Goal: Information Seeking & Learning: Learn about a topic

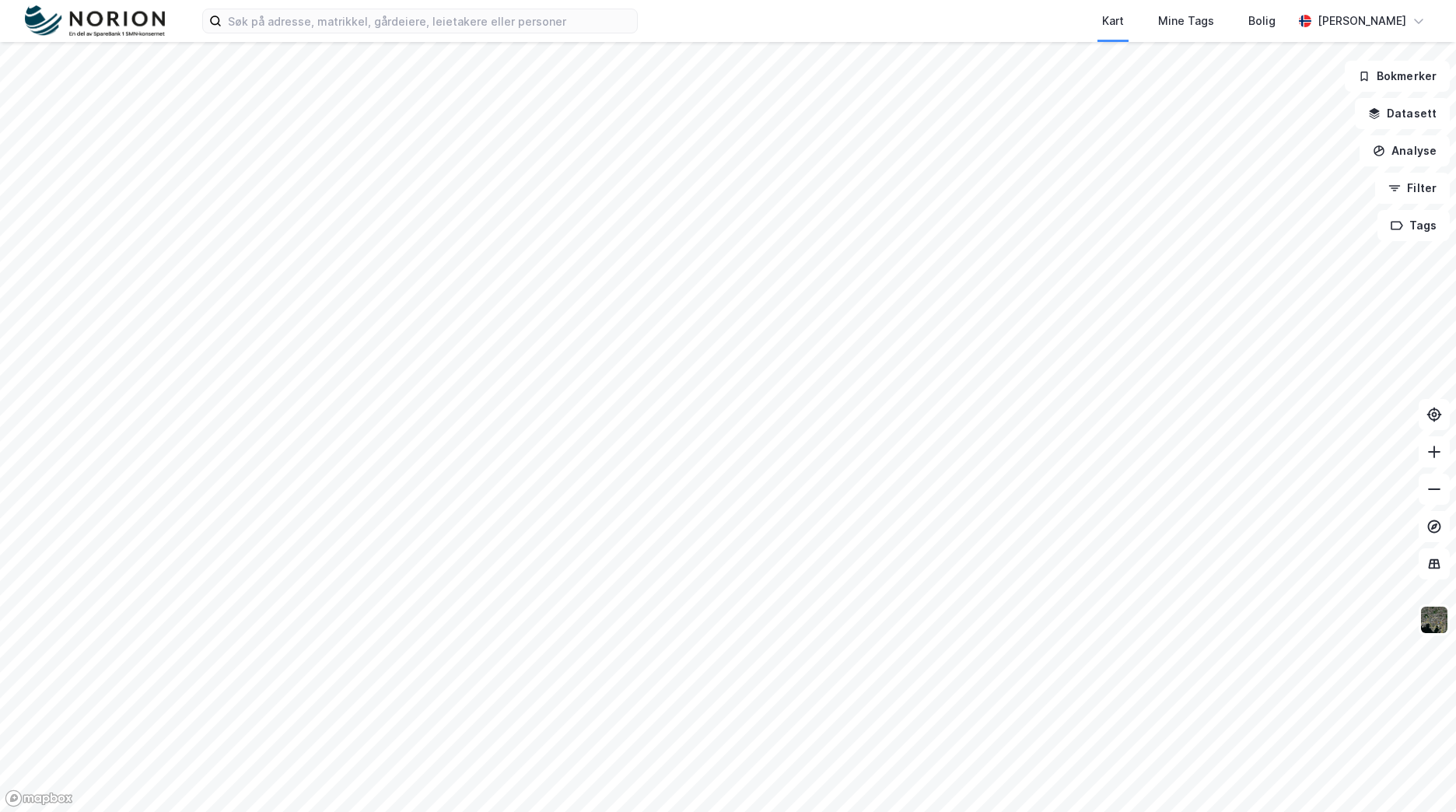
click at [347, 38] on div "Kart Mine Tags Bolig Mathias Aksnes" at bounding box center [728, 21] width 1456 height 42
click at [347, 25] on input at bounding box center [429, 20] width 415 height 23
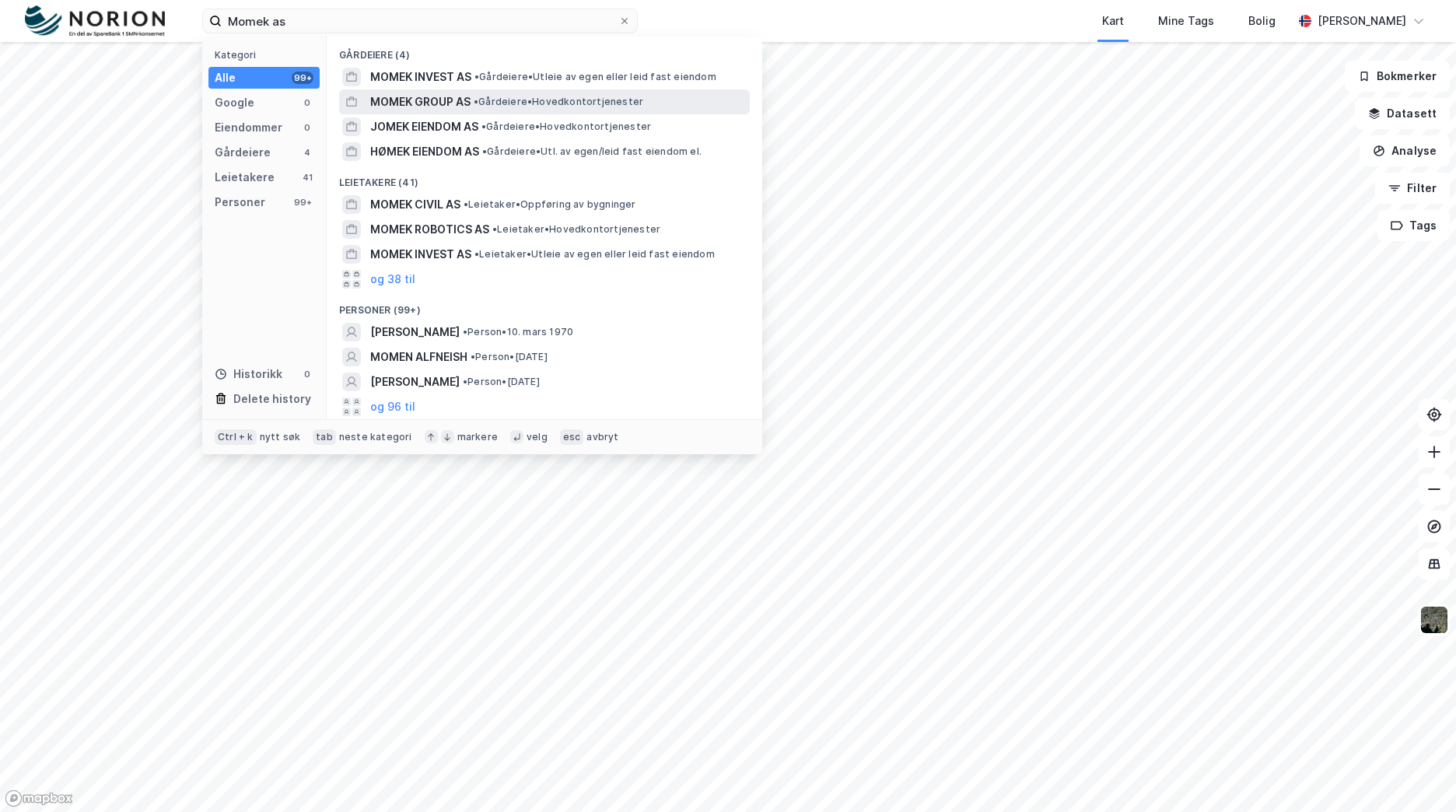
click at [479, 105] on span "•" at bounding box center [476, 101] width 5 height 12
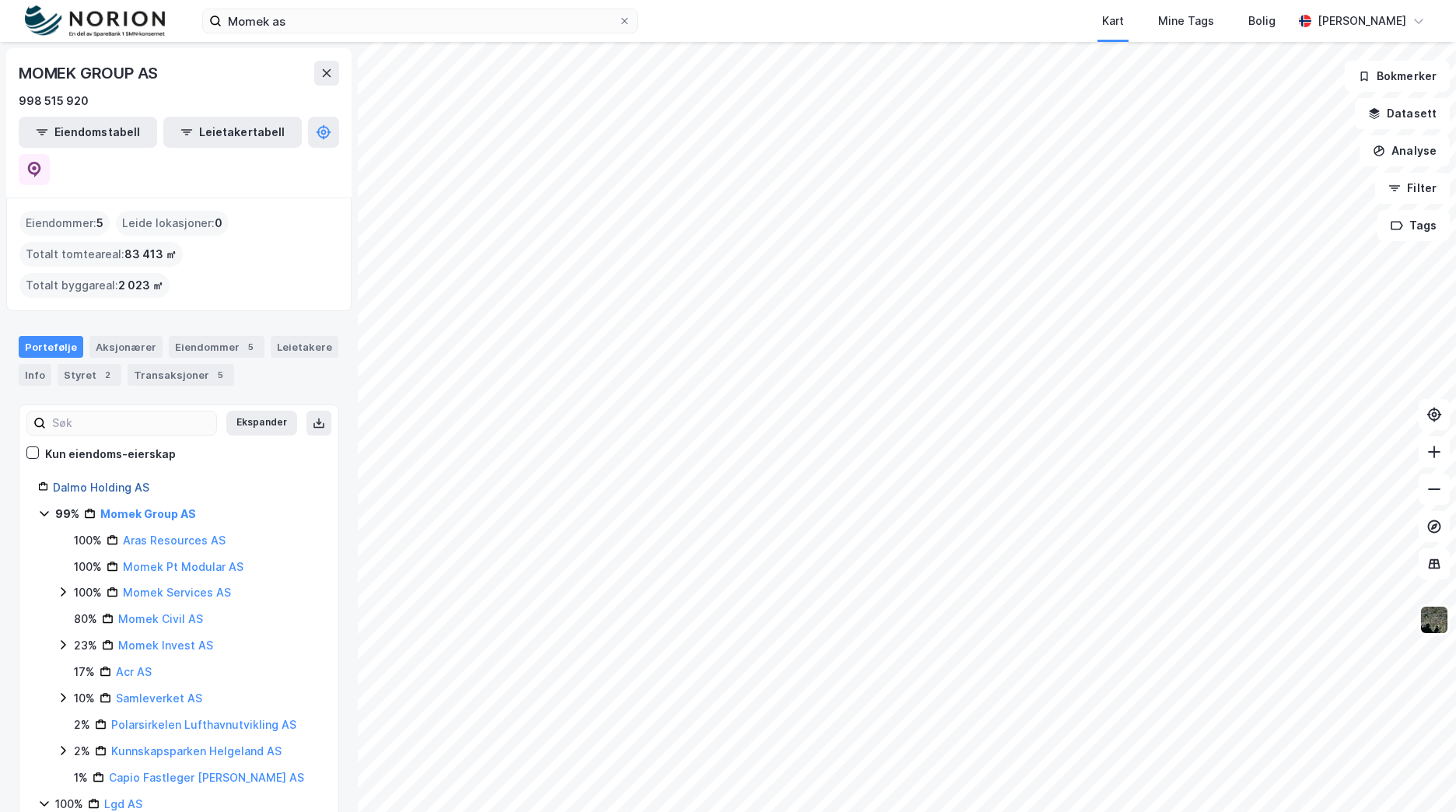
click at [122, 480] on link "Dalmo Holding AS" at bounding box center [101, 487] width 96 height 13
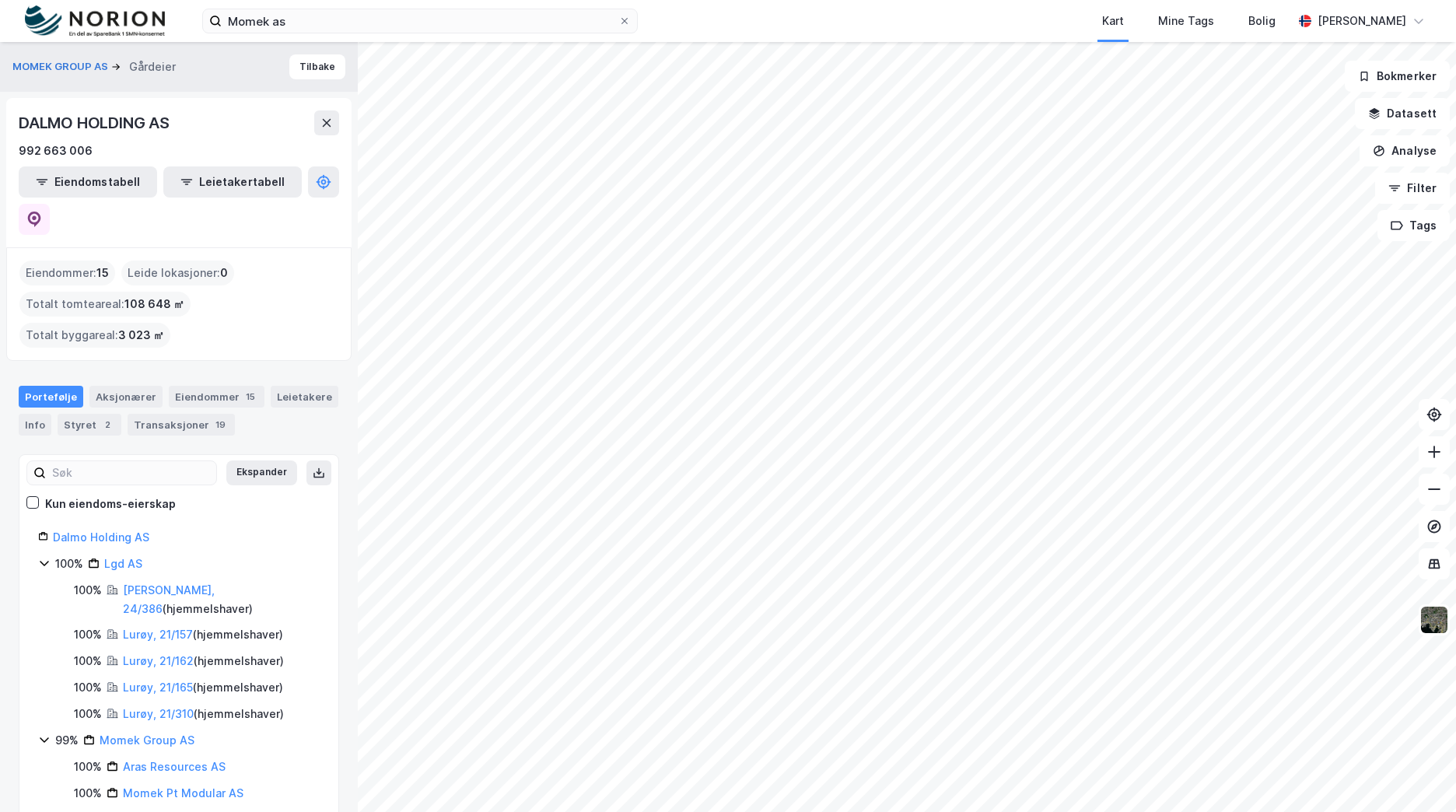
click at [745, 38] on div "Momek as Kart Mine Tags Bolig Mathias Aksnes MOMEK GROUP AS Gårdeier Tilbake DA…" at bounding box center [728, 406] width 1456 height 812
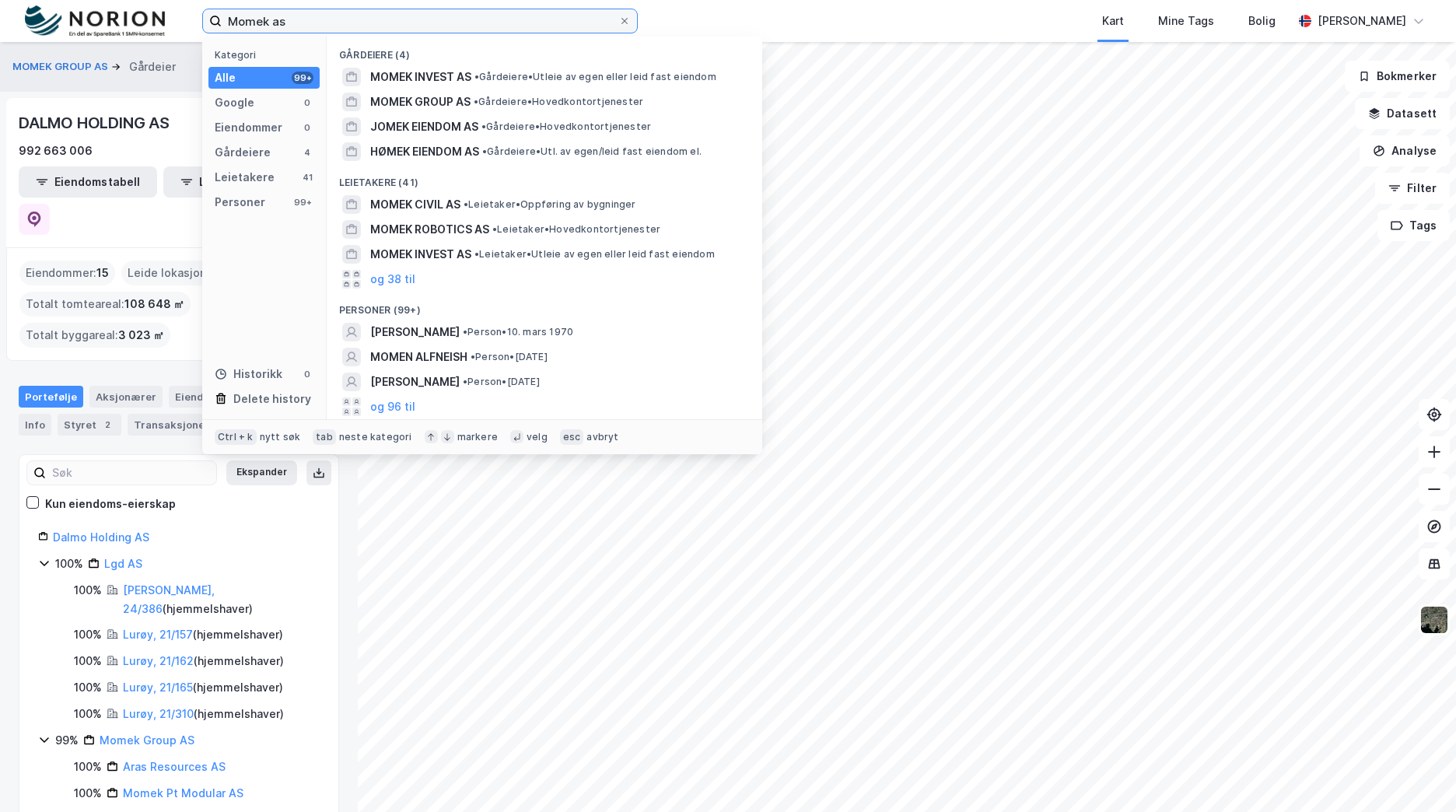
drag, startPoint x: 407, startPoint y: 18, endPoint x: 49, endPoint y: -1, distance: 358.5
click at [49, 0] on html "Momek as Kategori Alle 99+ Google 0 Eiendommer 0 Gårdeiere 4 Leietakere 41 Pers…" at bounding box center [728, 406] width 1456 height 812
paste input "Stendörren Fastigheter AB"
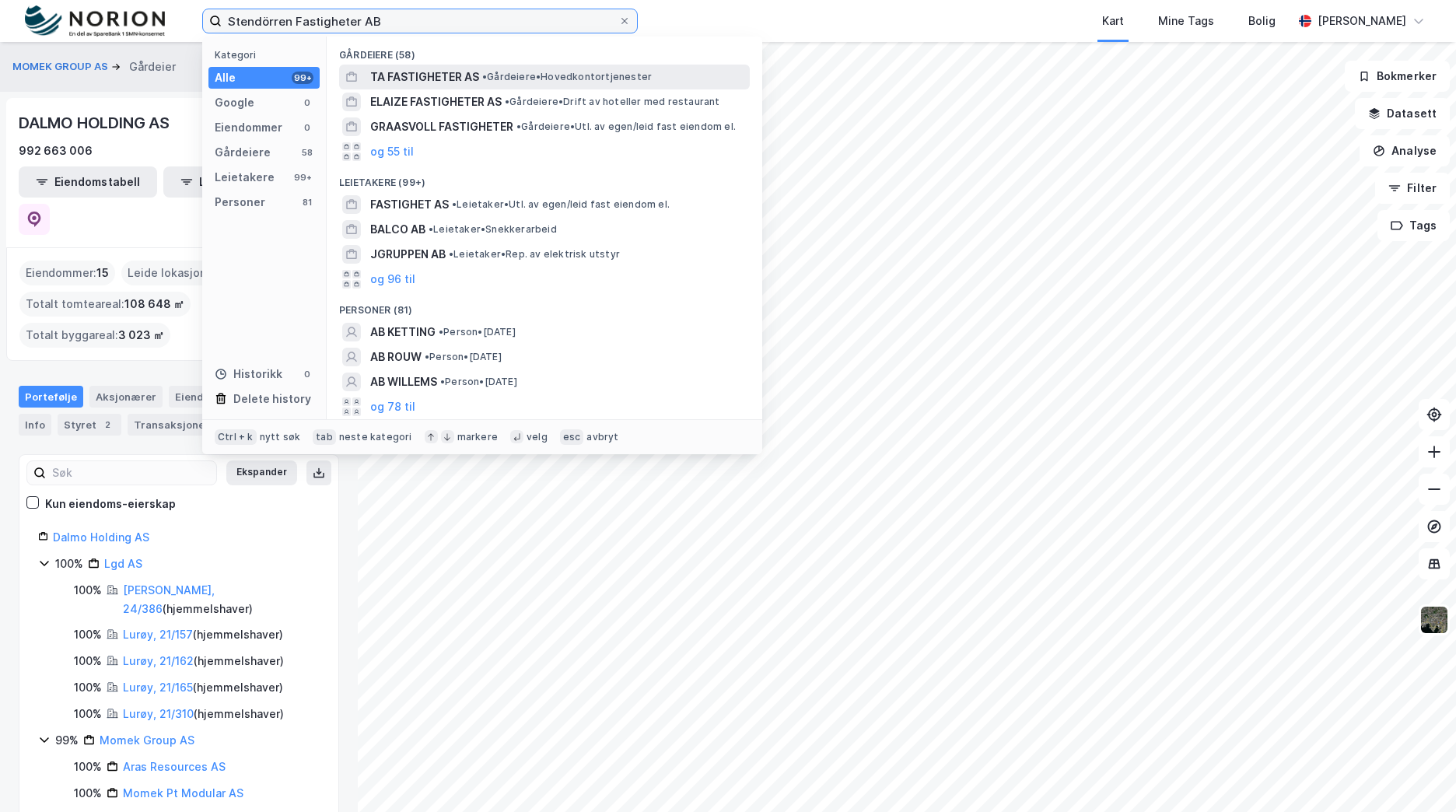
type input "Stendörren Fastigheter AB"
click at [478, 69] on span "TA FASTIGHETER AS" at bounding box center [425, 77] width 109 height 18
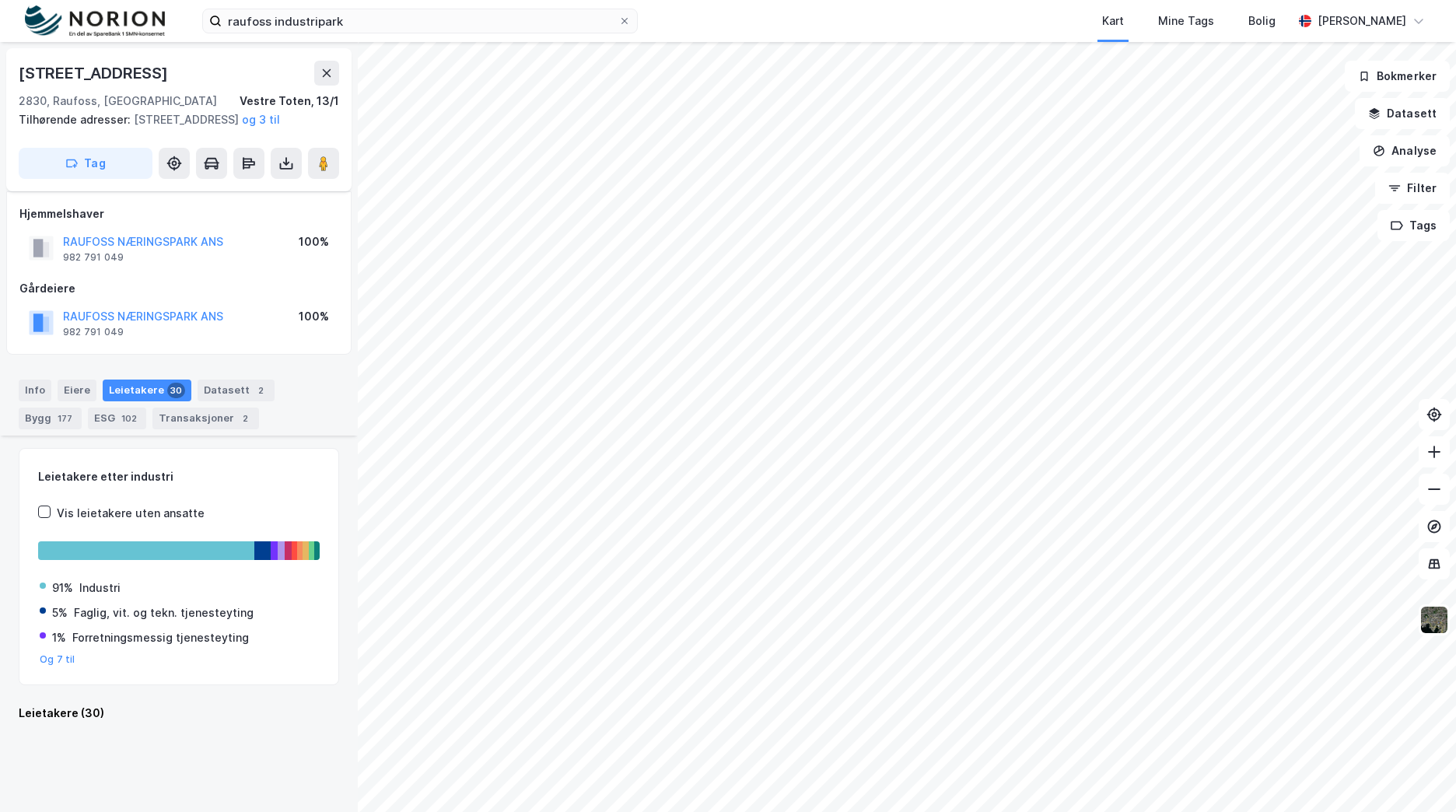
scroll to position [2498, 0]
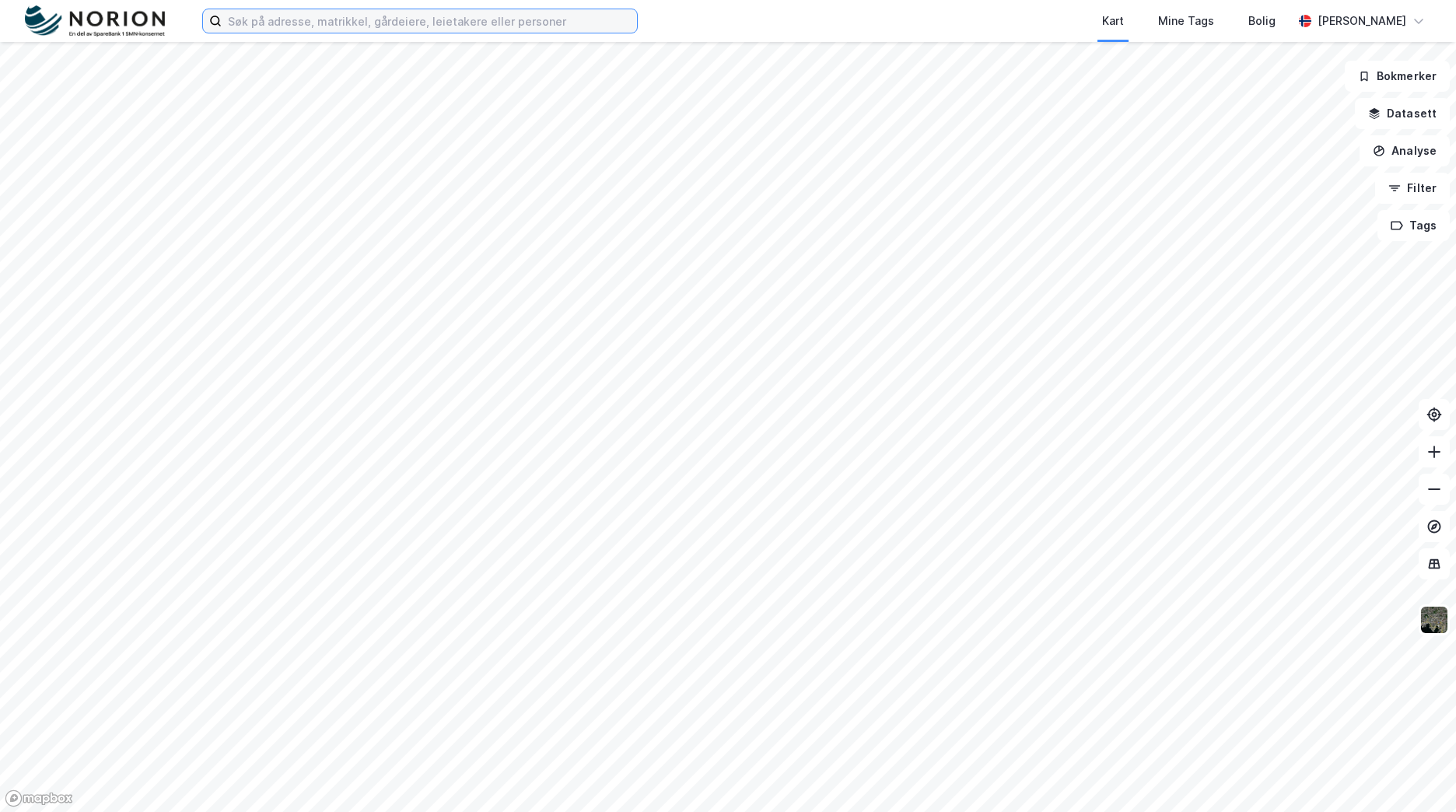
click at [506, 25] on input at bounding box center [429, 20] width 415 height 23
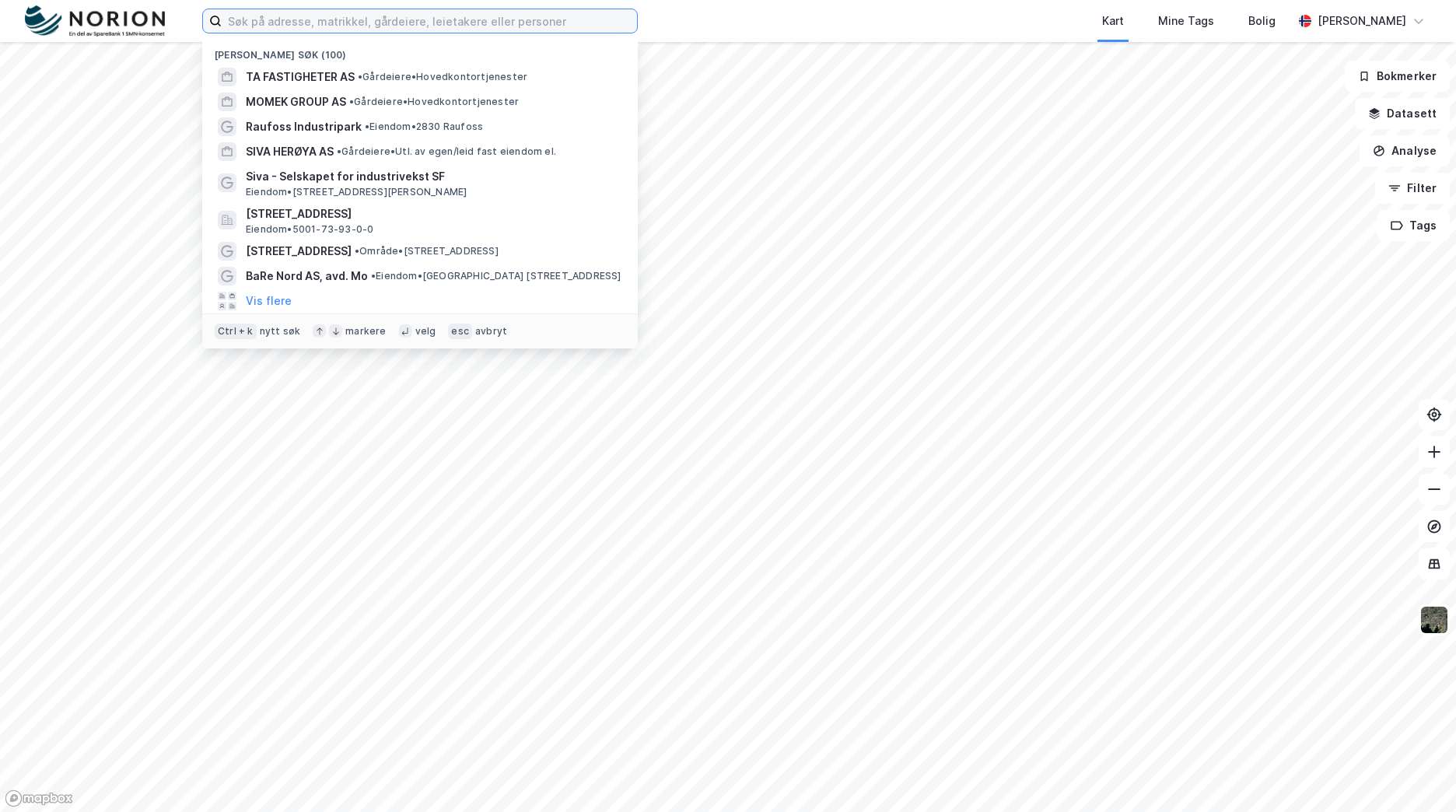
paste input "Bjerknes Eiendom AS"
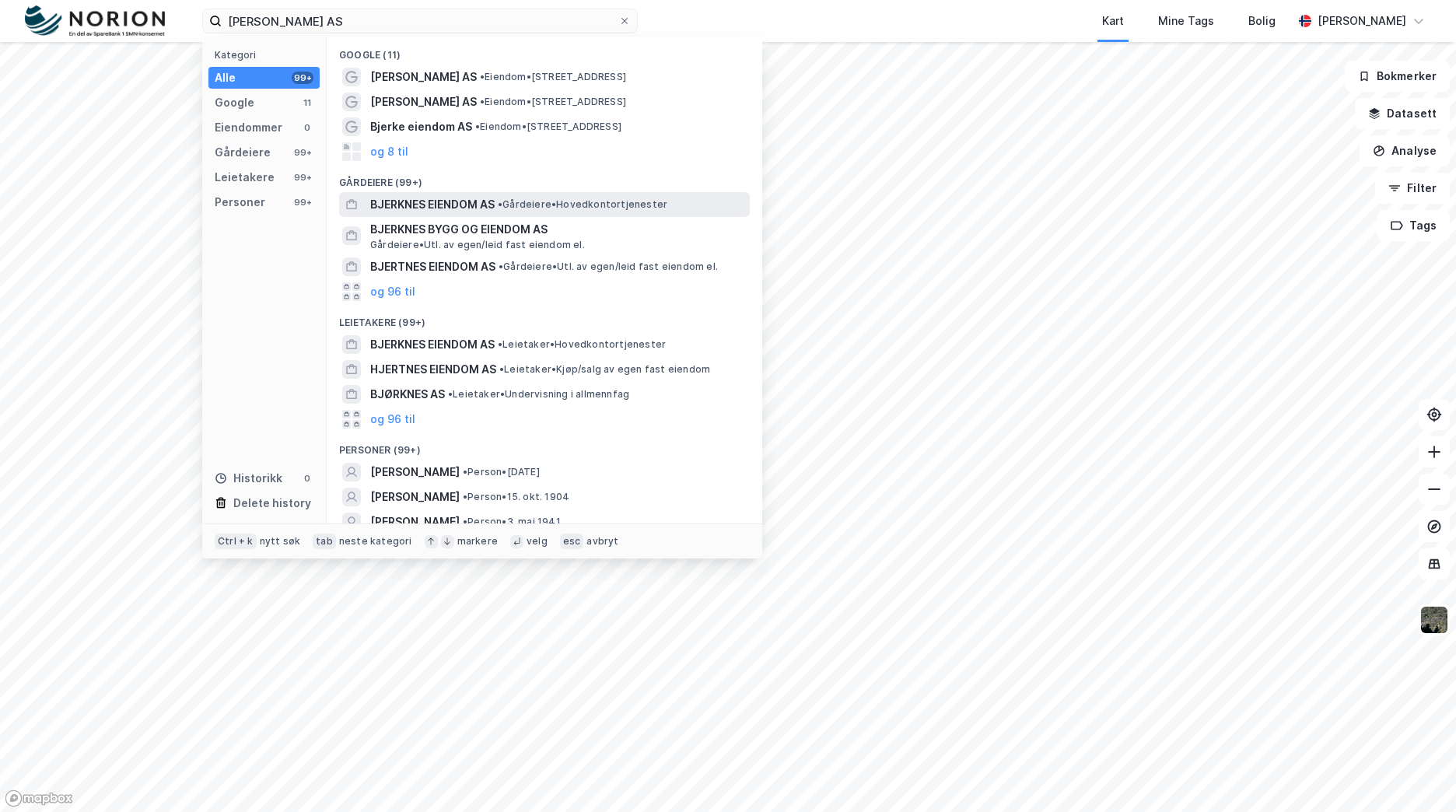
click at [495, 195] on span "BJERKNES EIENDOM AS" at bounding box center [433, 204] width 125 height 18
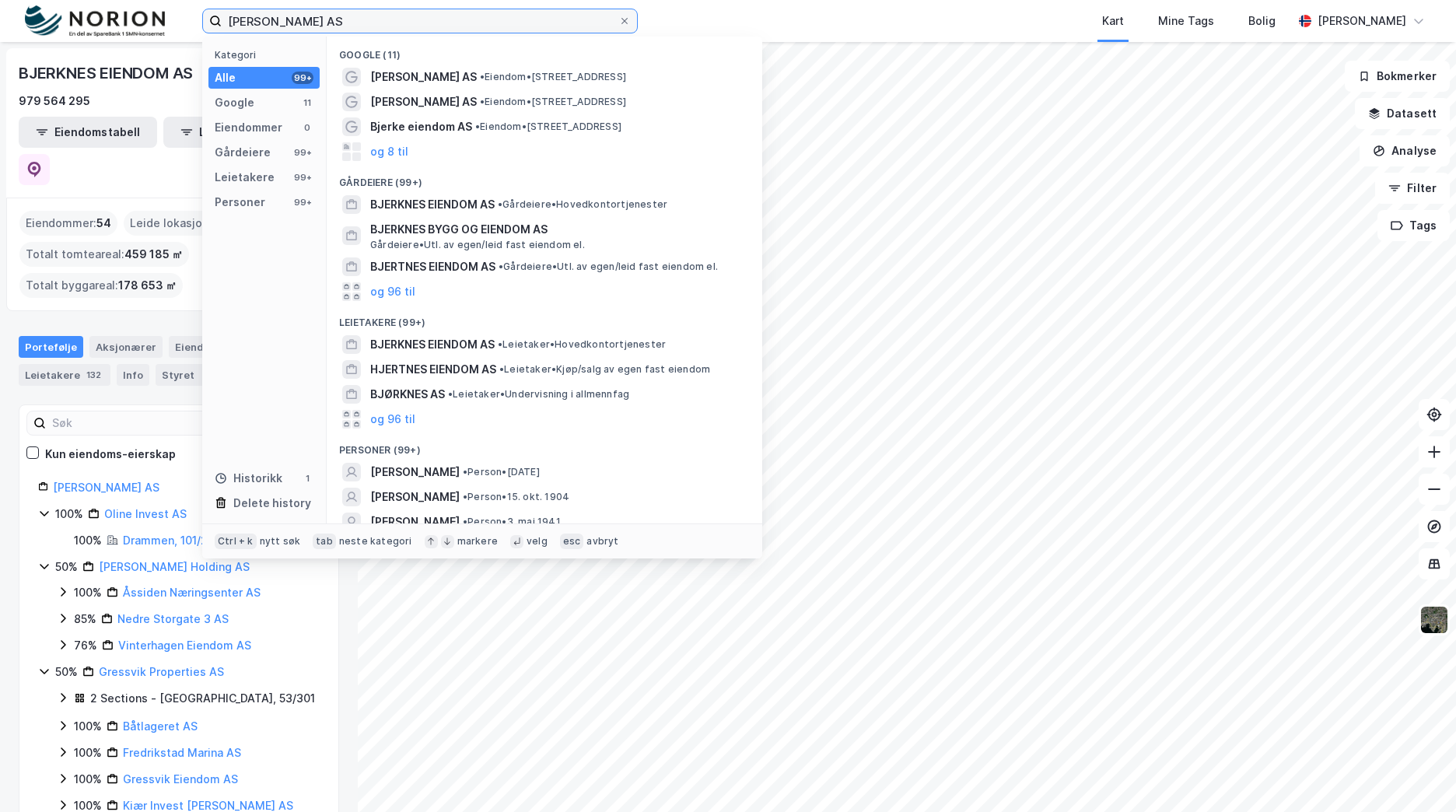
drag, startPoint x: 371, startPoint y: 16, endPoint x: 145, endPoint y: 14, distance: 226.0
click at [146, 14] on div "Bjerknes Eiendom AS Kategori Alle 99+ Google 11 Eiendommer 0 Gårdeiere 99+ Leie…" at bounding box center [728, 21] width 1456 height 42
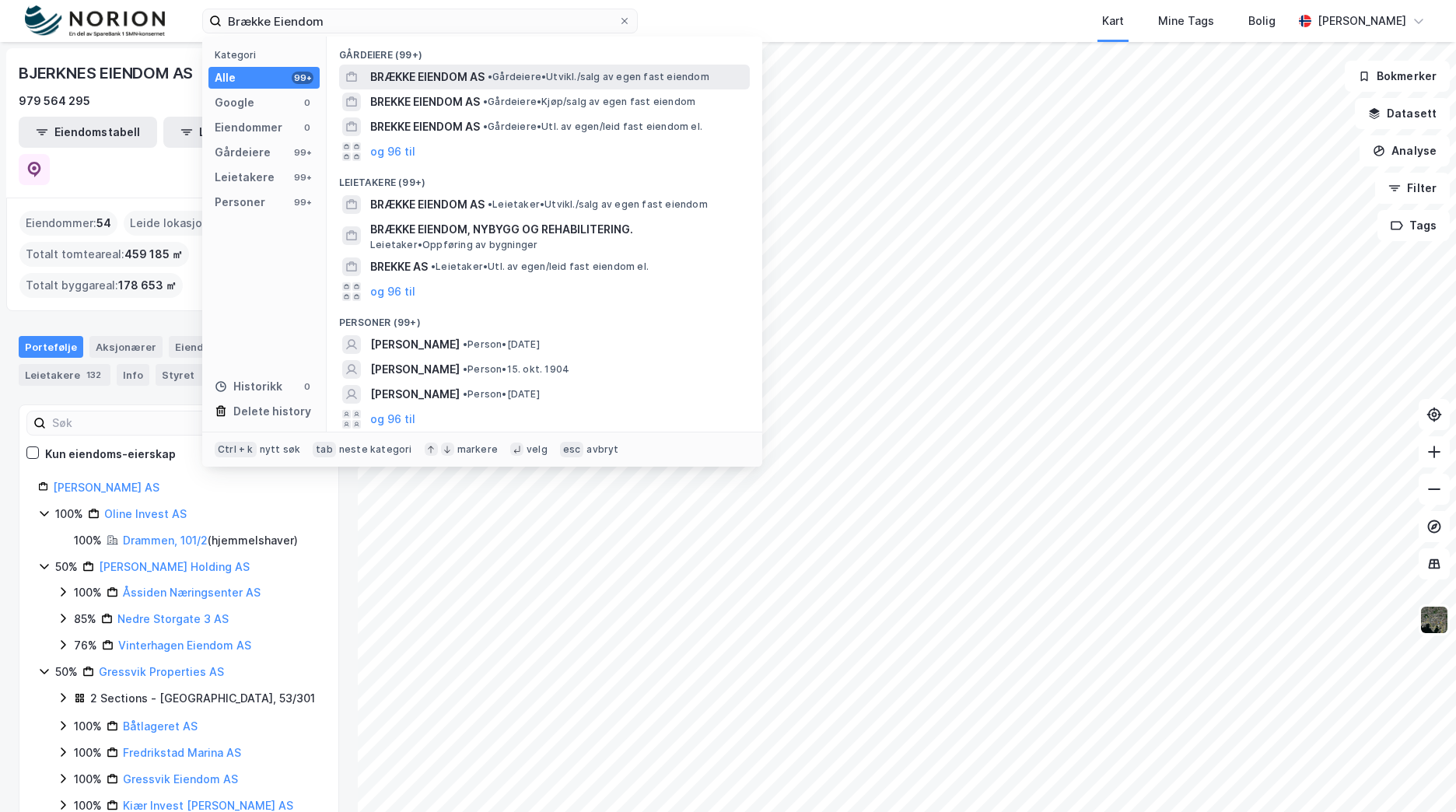
click at [482, 84] on span "BRÆKKE EIENDOM AS" at bounding box center [427, 77] width 115 height 18
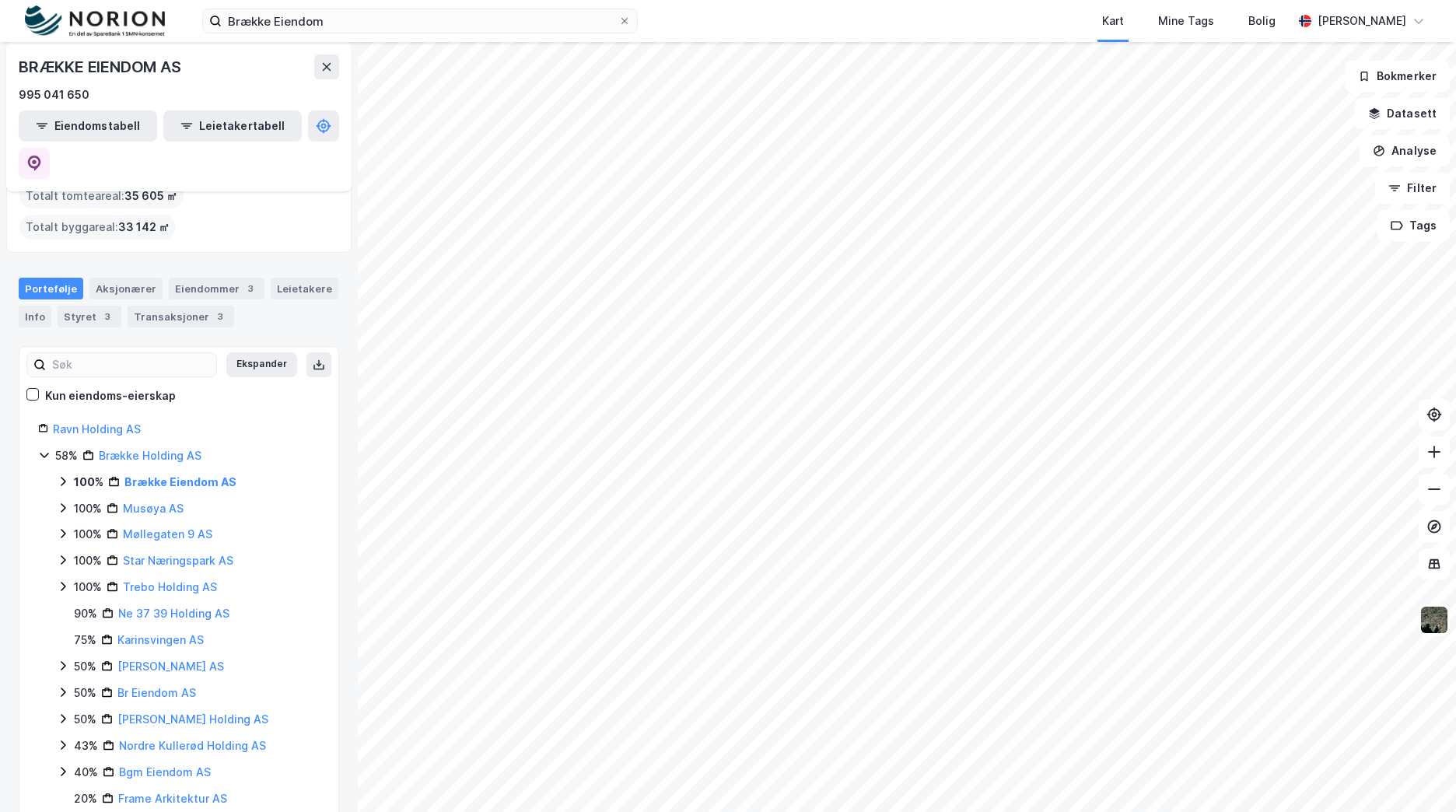
scroll to position [104, 0]
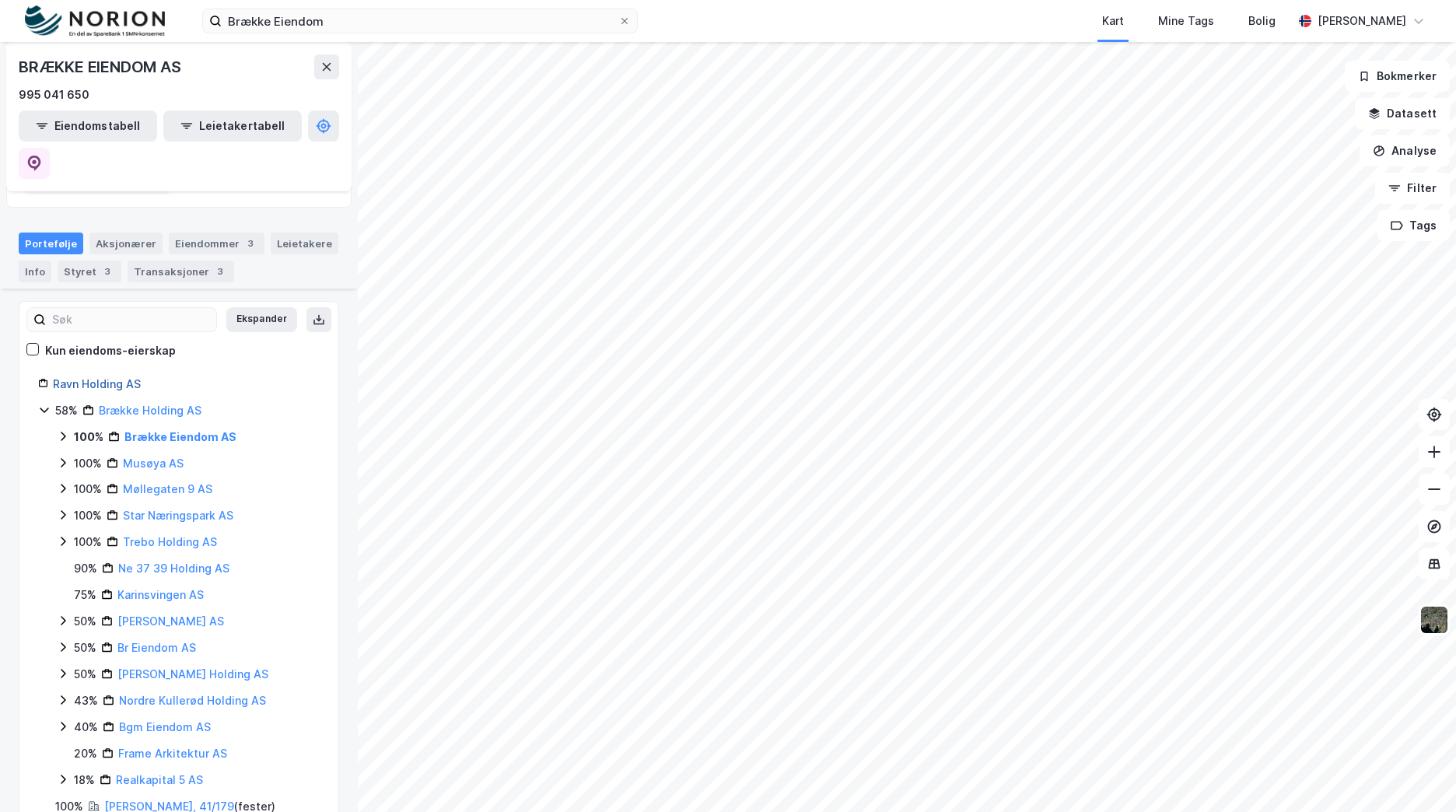
click at [91, 377] on link "Ravn Holding AS" at bounding box center [97, 383] width 88 height 13
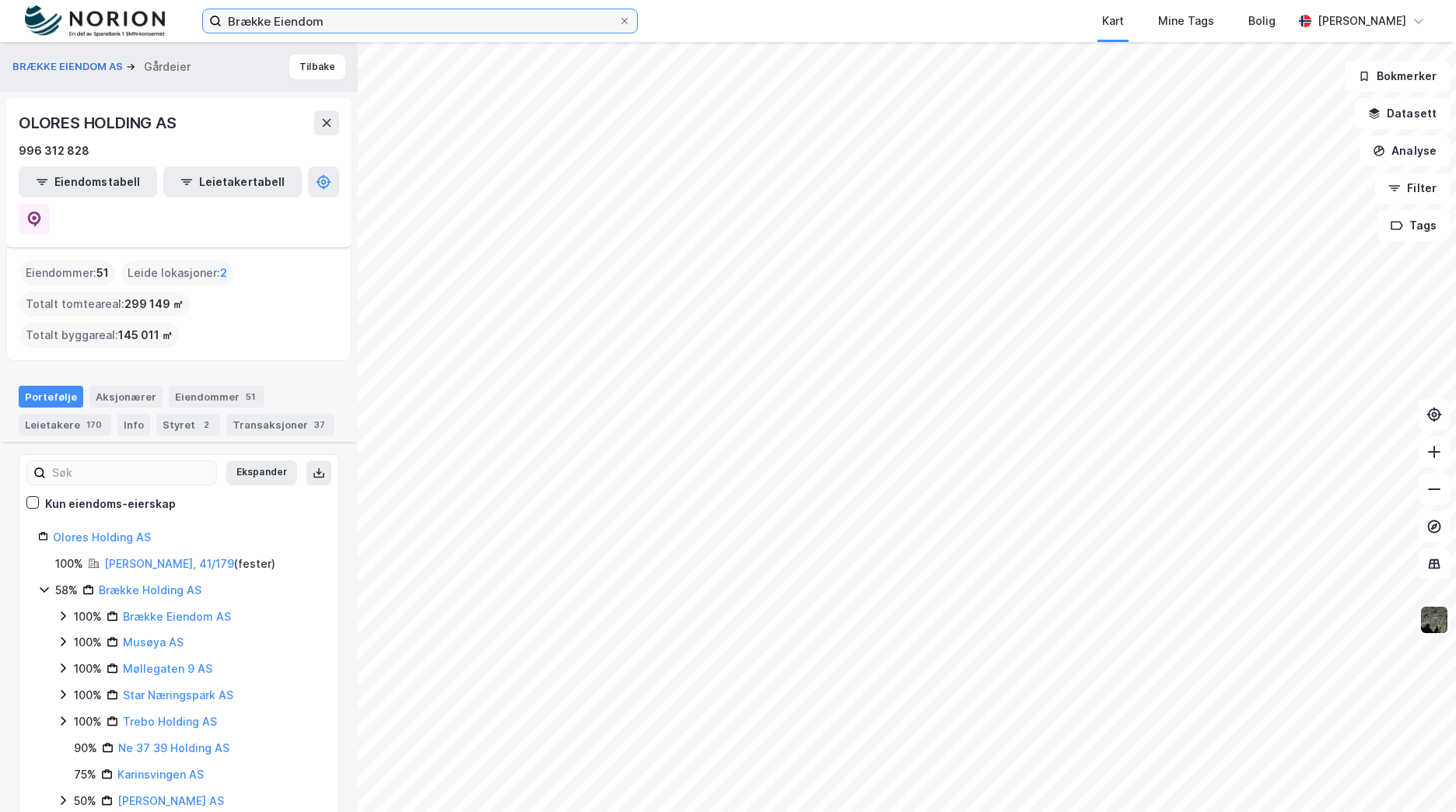
click at [359, 20] on input "Brække Eiendom" at bounding box center [420, 20] width 397 height 23
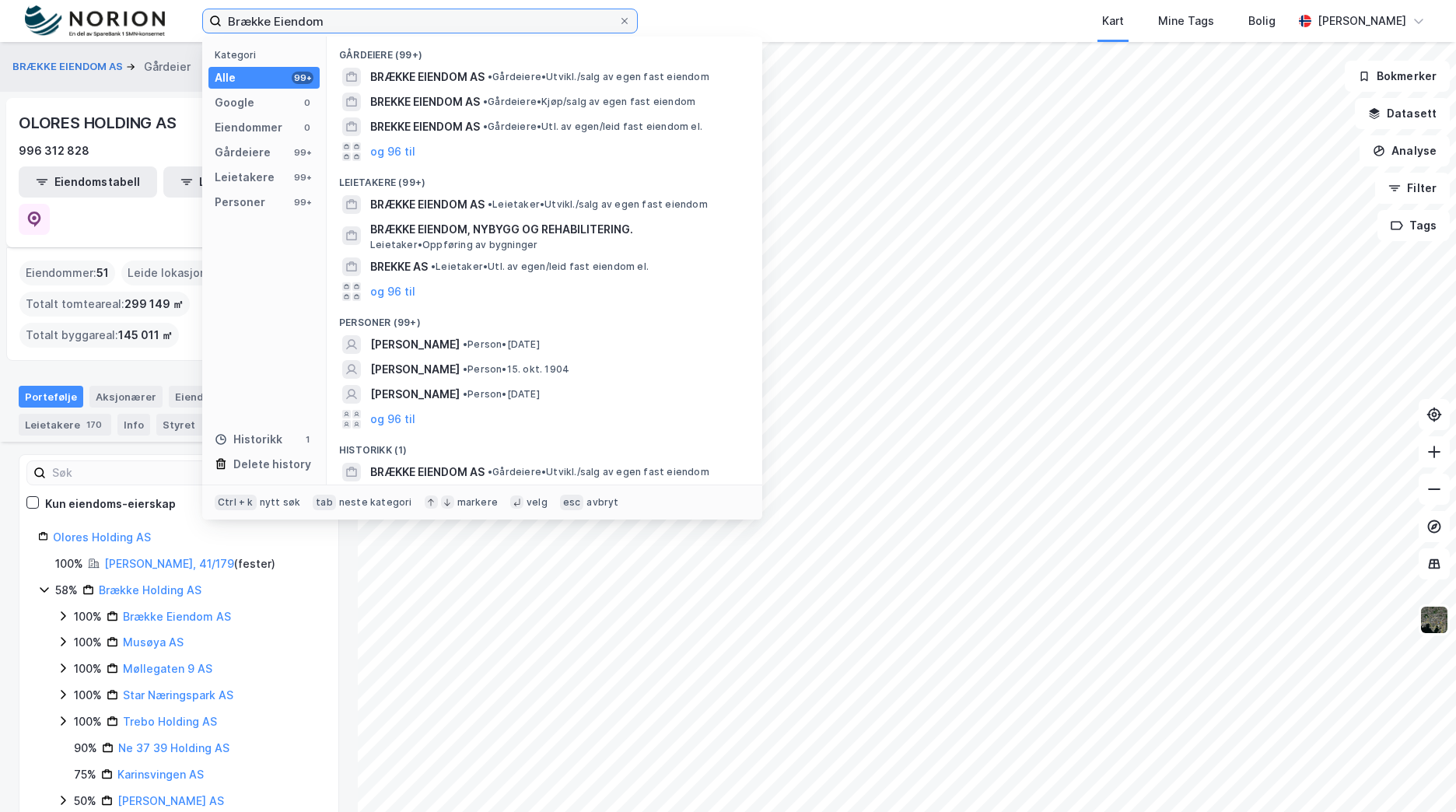
click at [359, 20] on input "Brække Eiendom" at bounding box center [420, 20] width 397 height 23
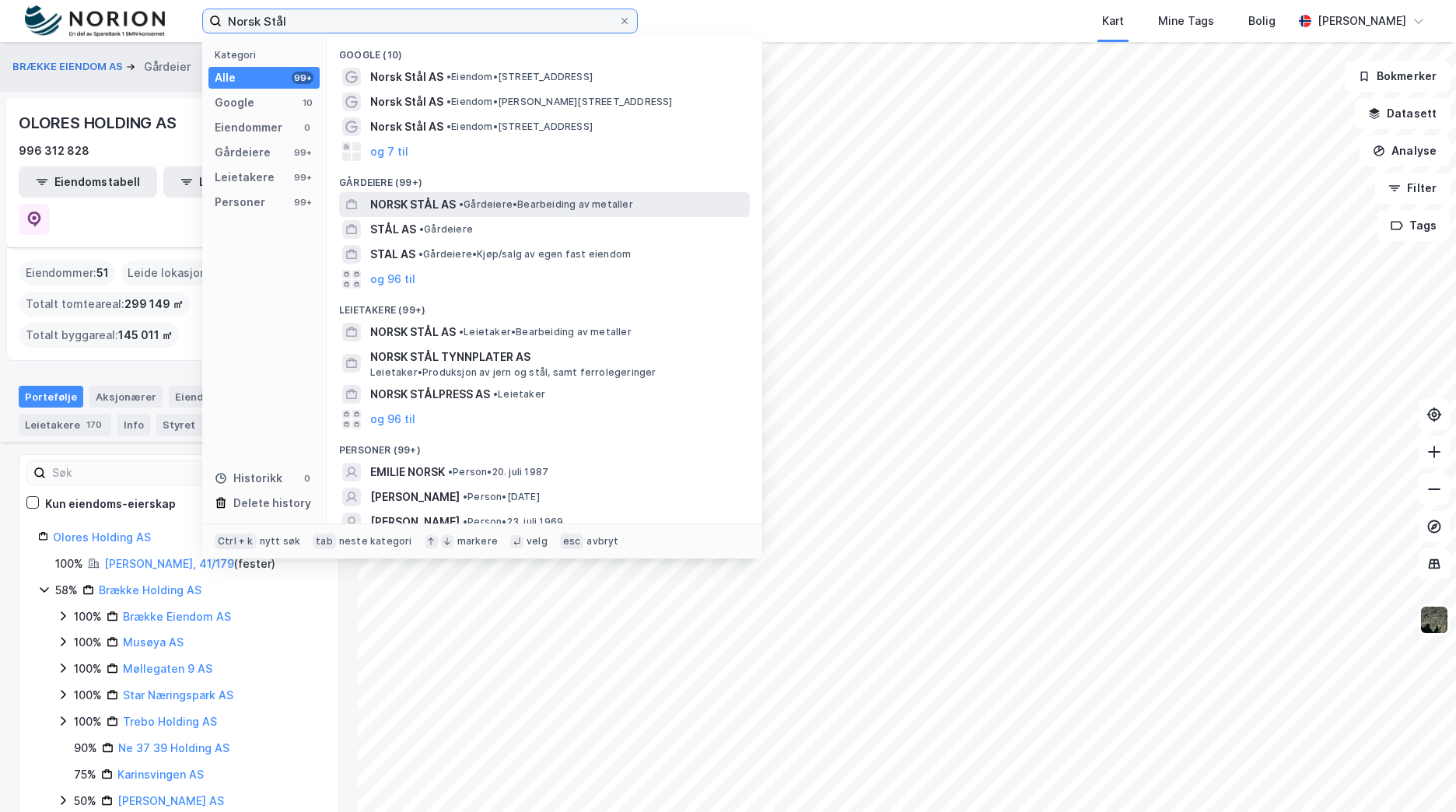
type input "Norsk Stål"
click at [490, 206] on span "• Gårdeiere • Bearbeiding av metaller" at bounding box center [546, 204] width 174 height 13
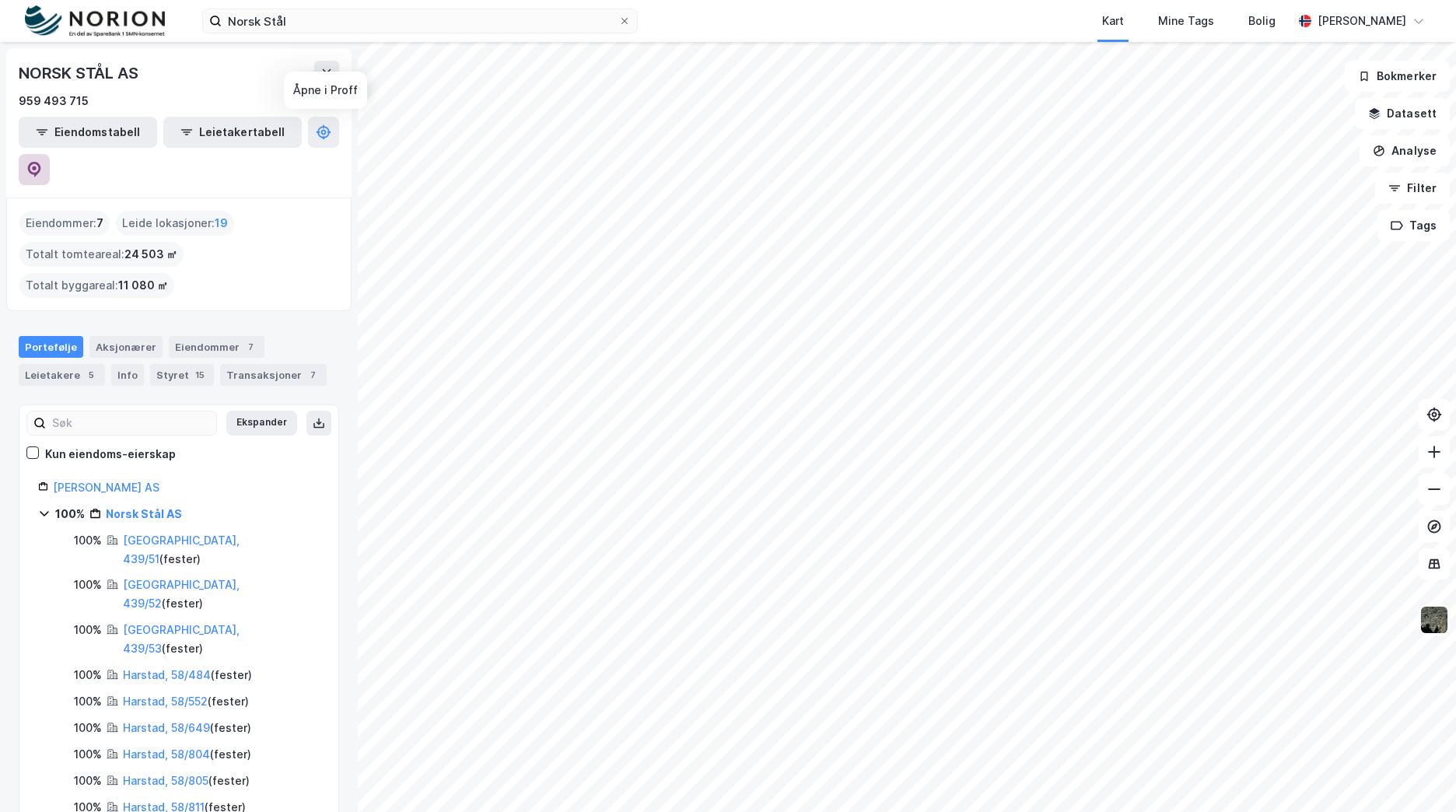
click at [42, 161] on icon at bounding box center [34, 169] width 16 height 16
